Goal: Information Seeking & Learning: Learn about a topic

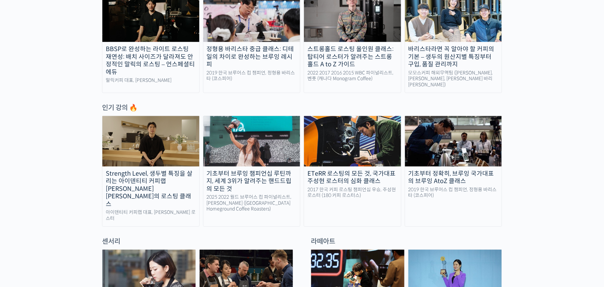
scroll to position [271, 0]
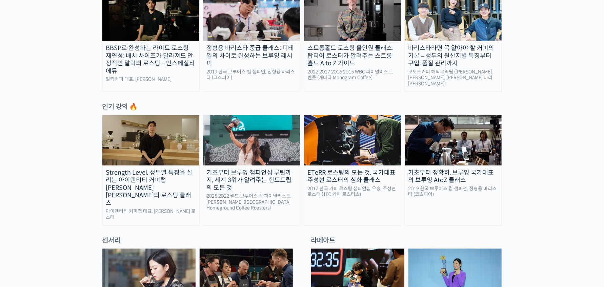
drag, startPoint x: 240, startPoint y: 136, endPoint x: 241, endPoint y: 139, distance: 3.5
click at [240, 136] on img at bounding box center [251, 140] width 97 height 50
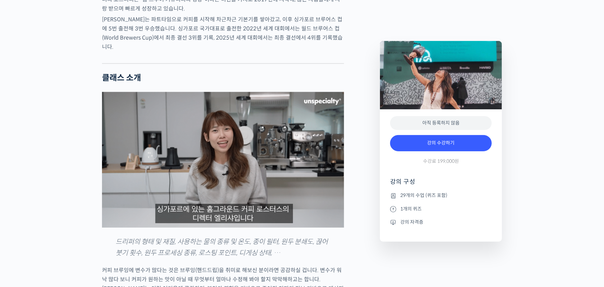
scroll to position [576, 0]
